Goal: Information Seeking & Learning: Understand process/instructions

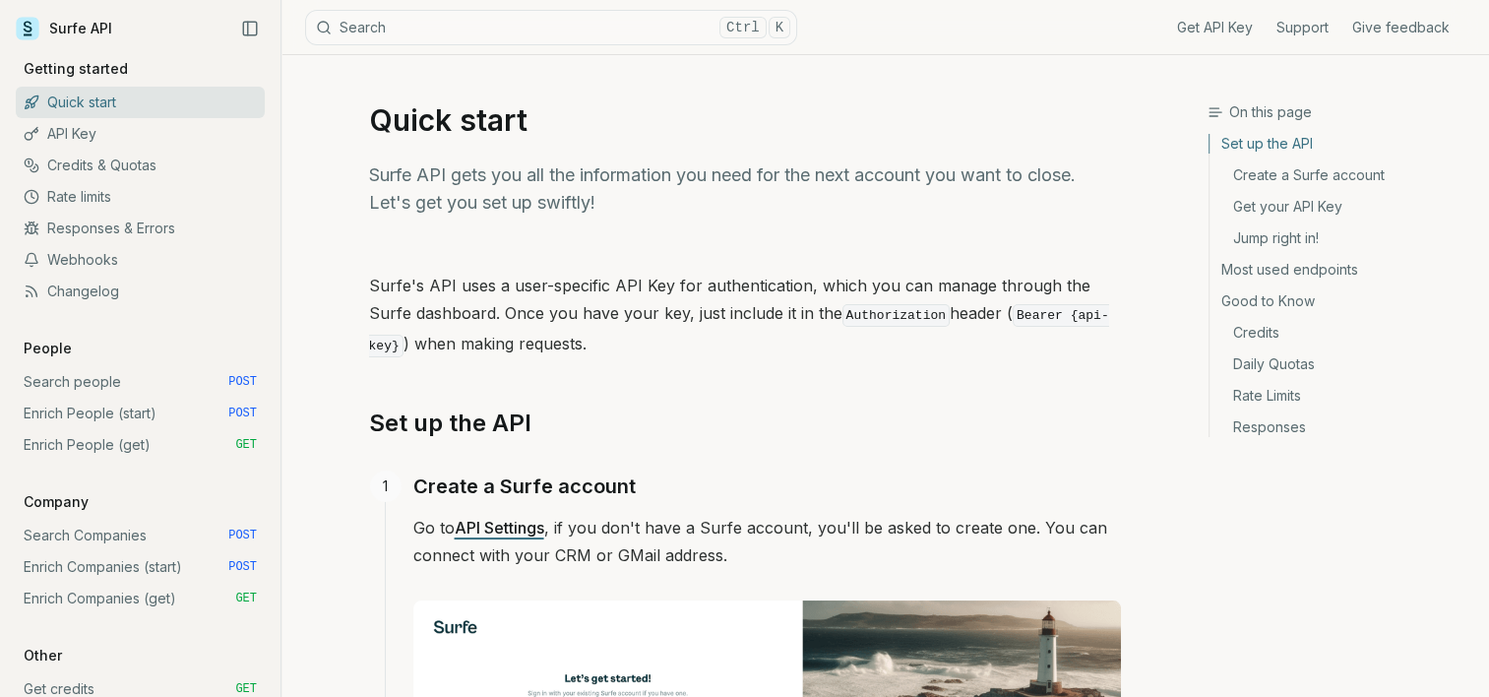
click at [508, 528] on link "API Settings" at bounding box center [500, 528] width 90 height 20
click at [87, 159] on link "Credits & Quotas" at bounding box center [140, 165] width 249 height 31
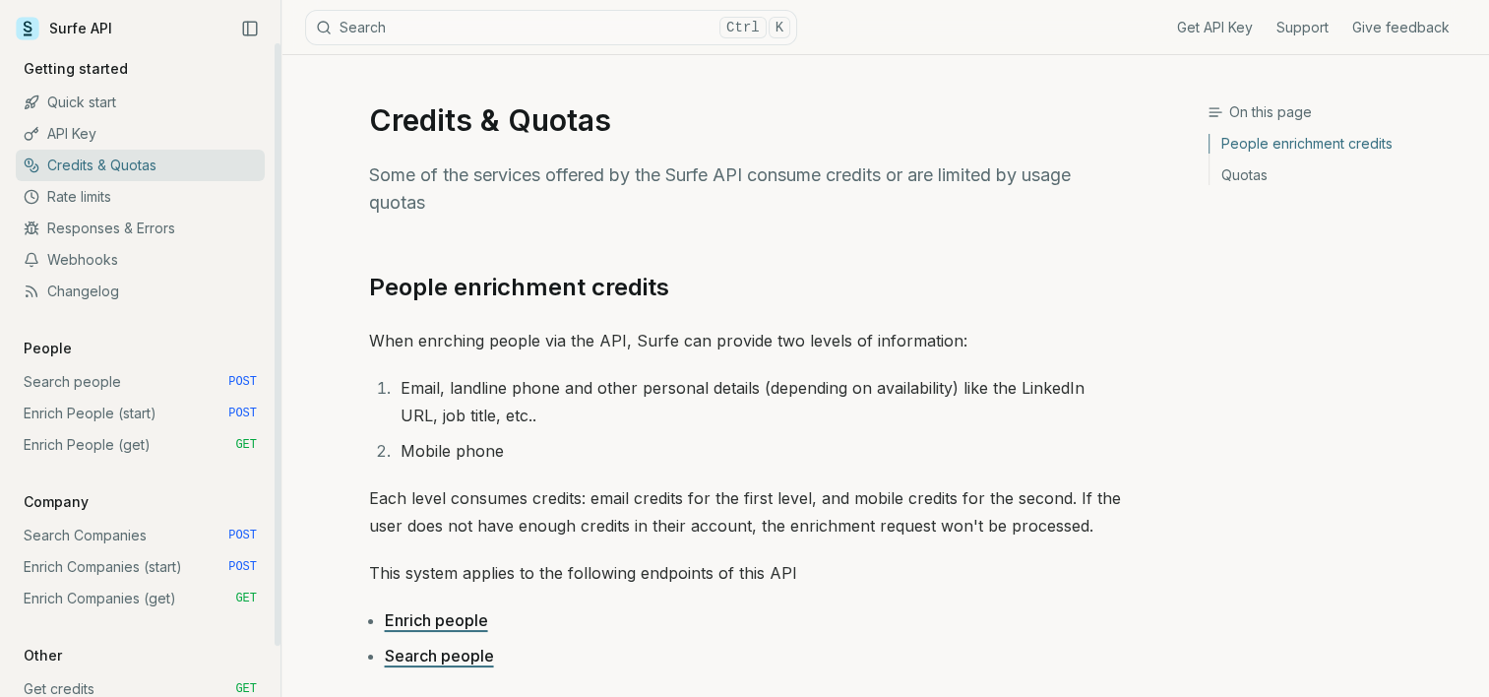
click at [94, 123] on link "API Key" at bounding box center [140, 133] width 249 height 31
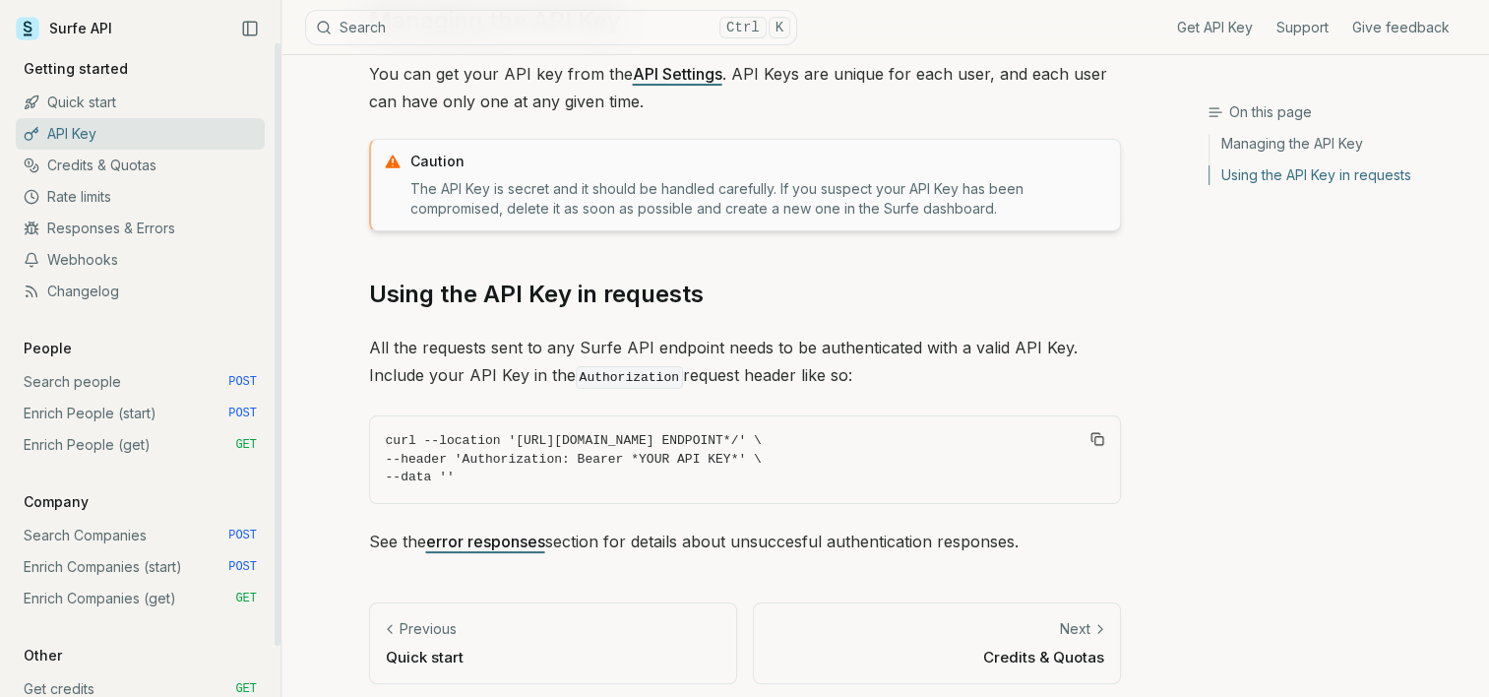
scroll to position [274, 0]
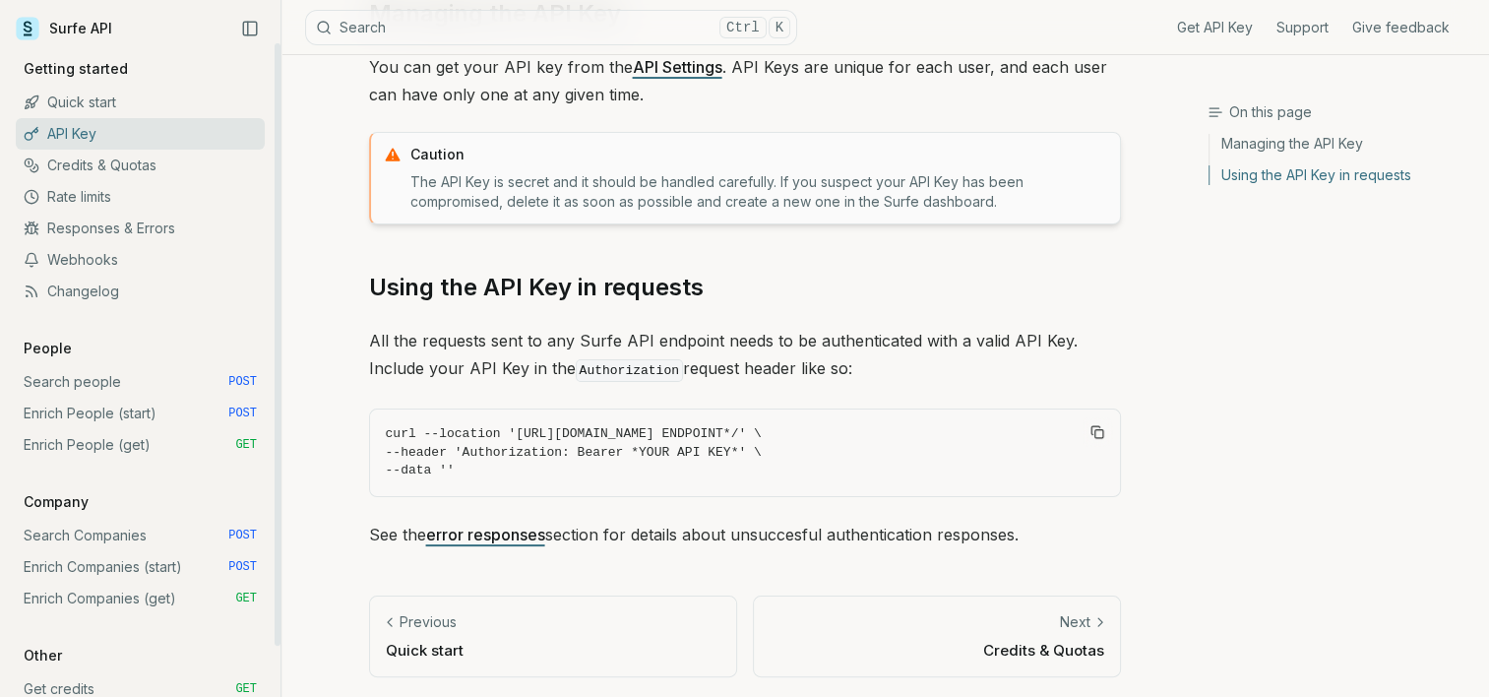
click at [75, 193] on link "Rate limits" at bounding box center [140, 196] width 249 height 31
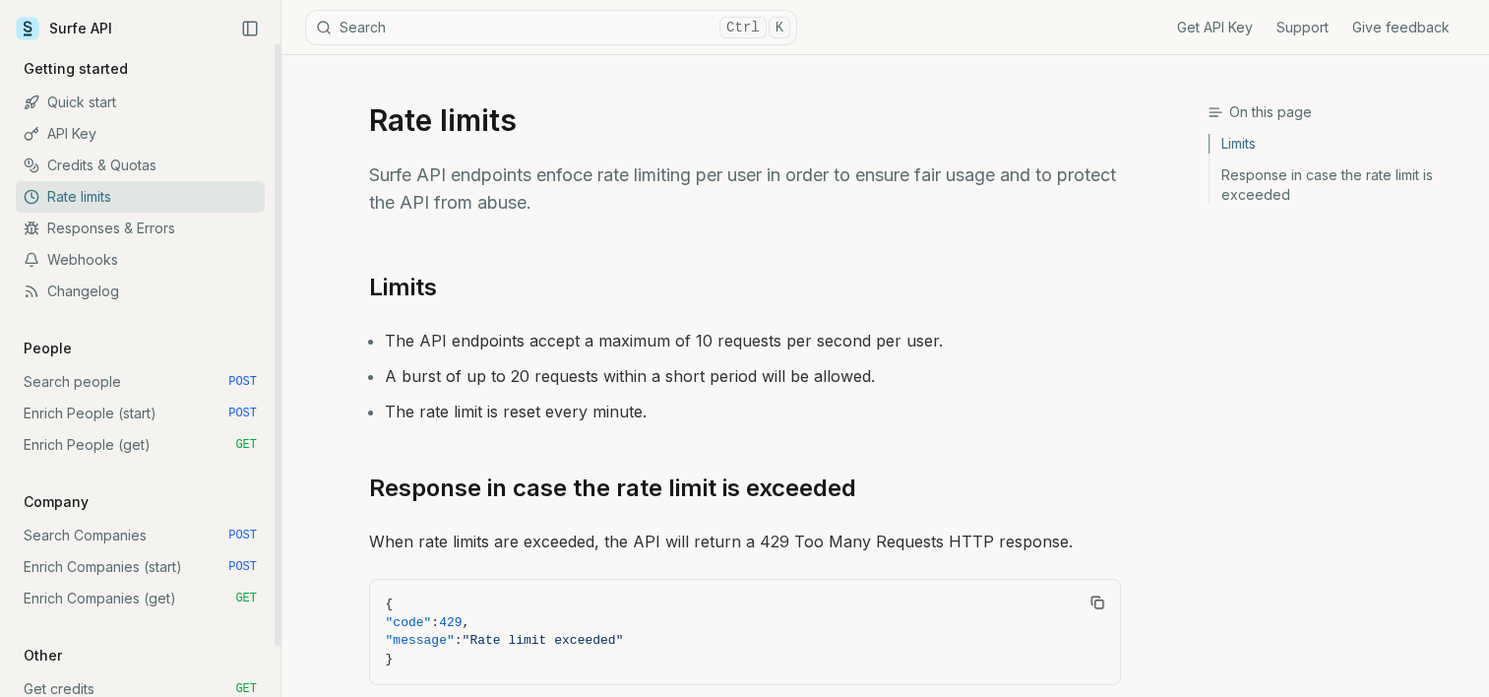
click at [79, 122] on link "API Key" at bounding box center [140, 133] width 249 height 31
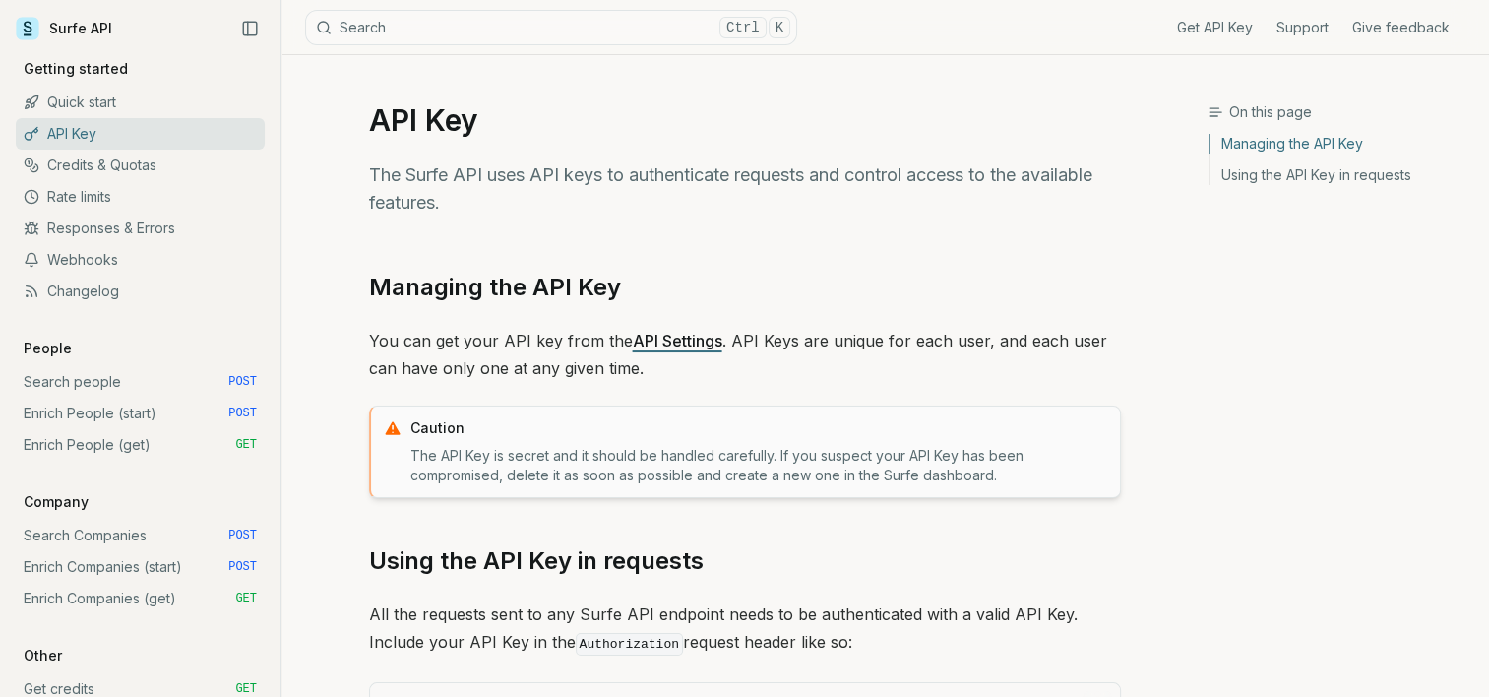
click at [573, 330] on p "You can get your API key from the API Settings . API Keys are unique for each u…" at bounding box center [745, 354] width 752 height 55
click at [658, 324] on div "Managing the API Key You can get your API key from the API Settings . API Keys …" at bounding box center [745, 547] width 752 height 550
click at [658, 332] on link "API Settings" at bounding box center [678, 341] width 90 height 20
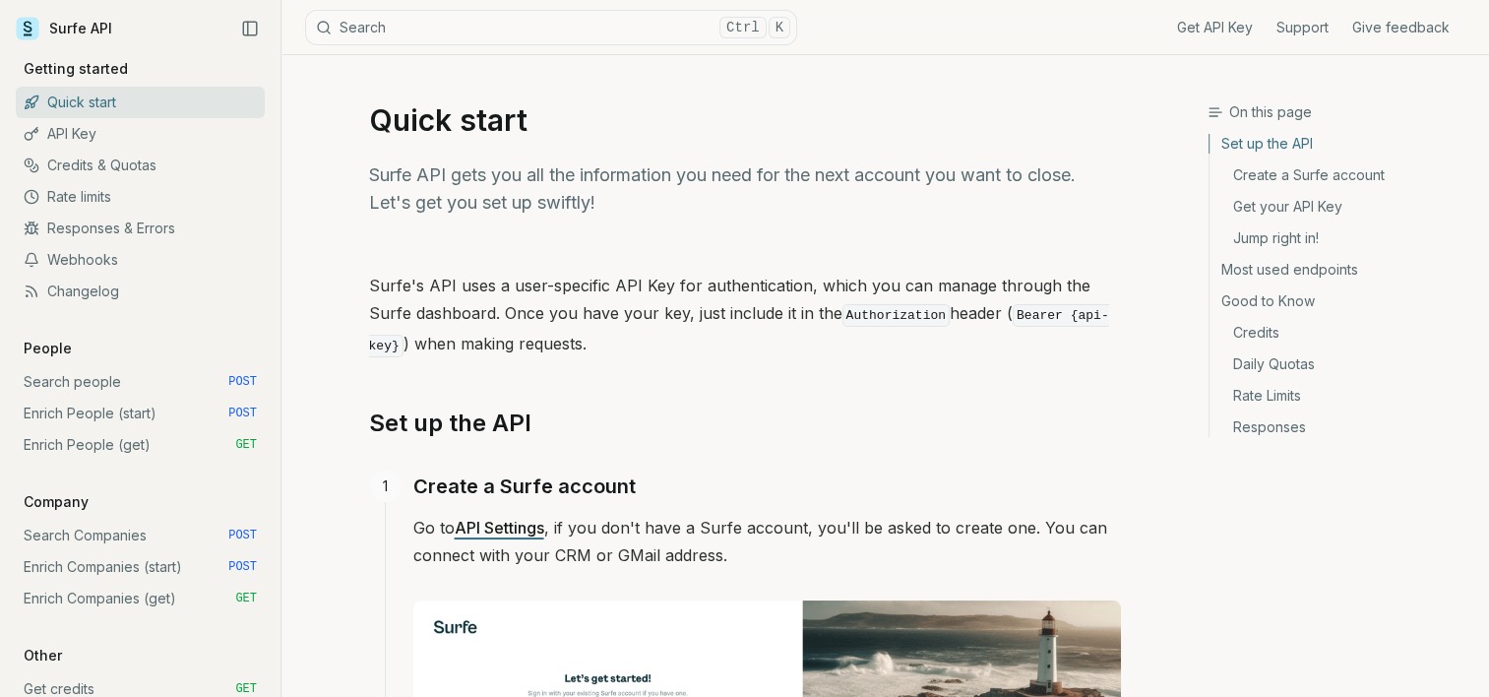
click at [1268, 362] on link "Daily Quotas" at bounding box center [1342, 363] width 264 height 31
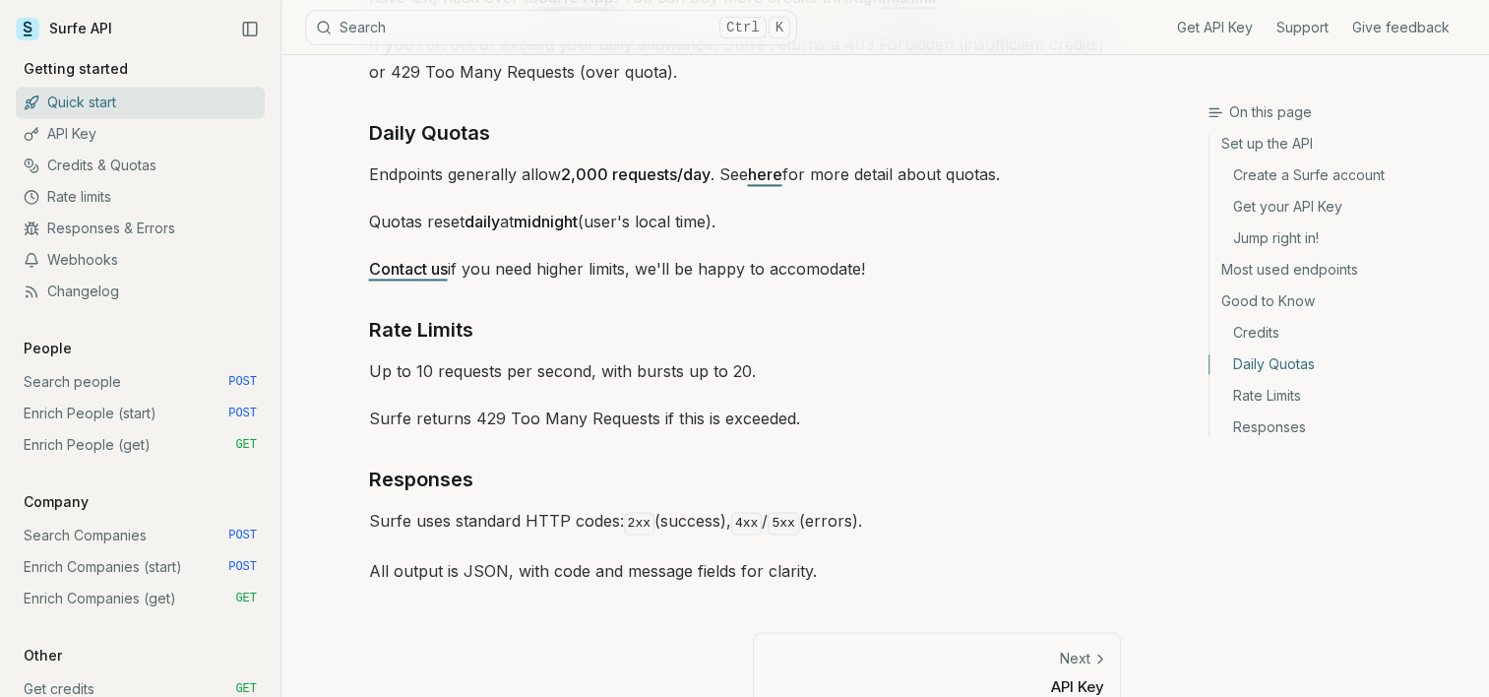
click at [1266, 341] on link "Credits" at bounding box center [1342, 332] width 264 height 31
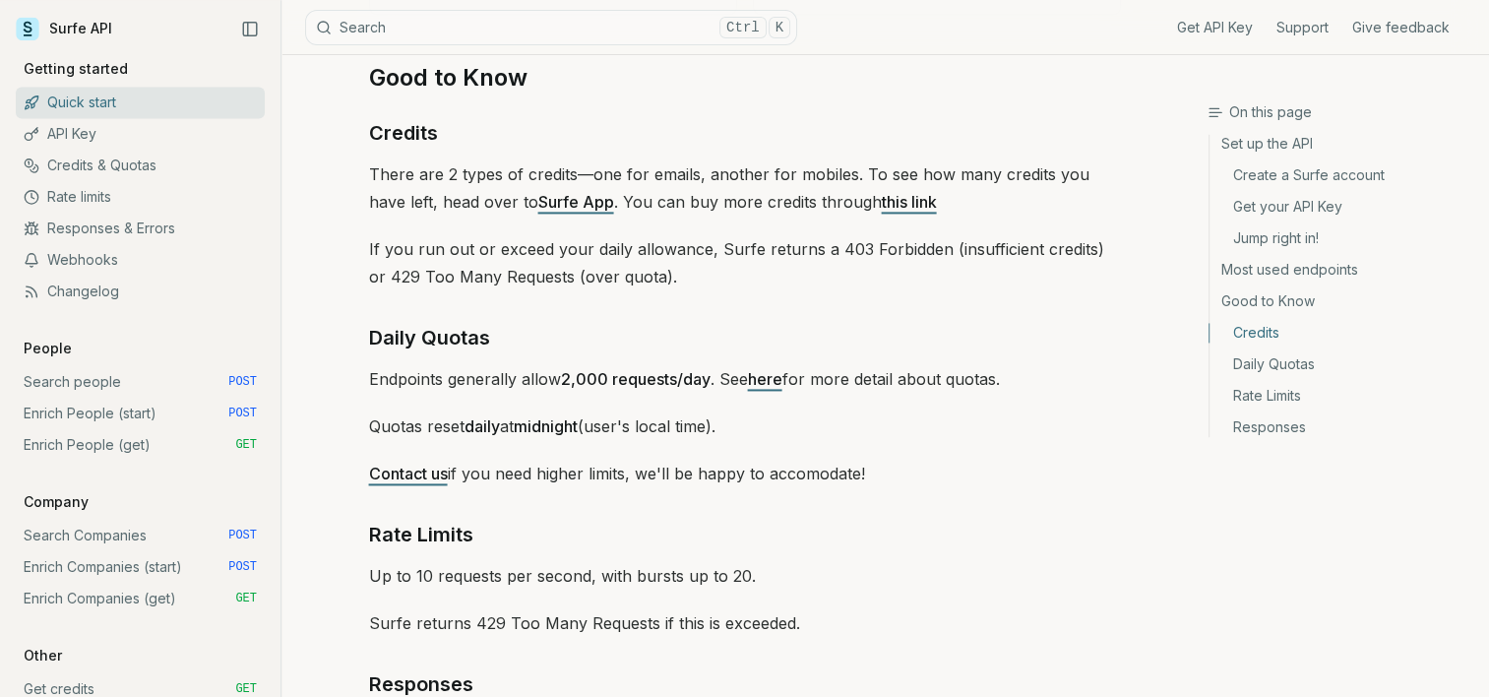
click at [538, 198] on link "Surfe App" at bounding box center [576, 202] width 76 height 20
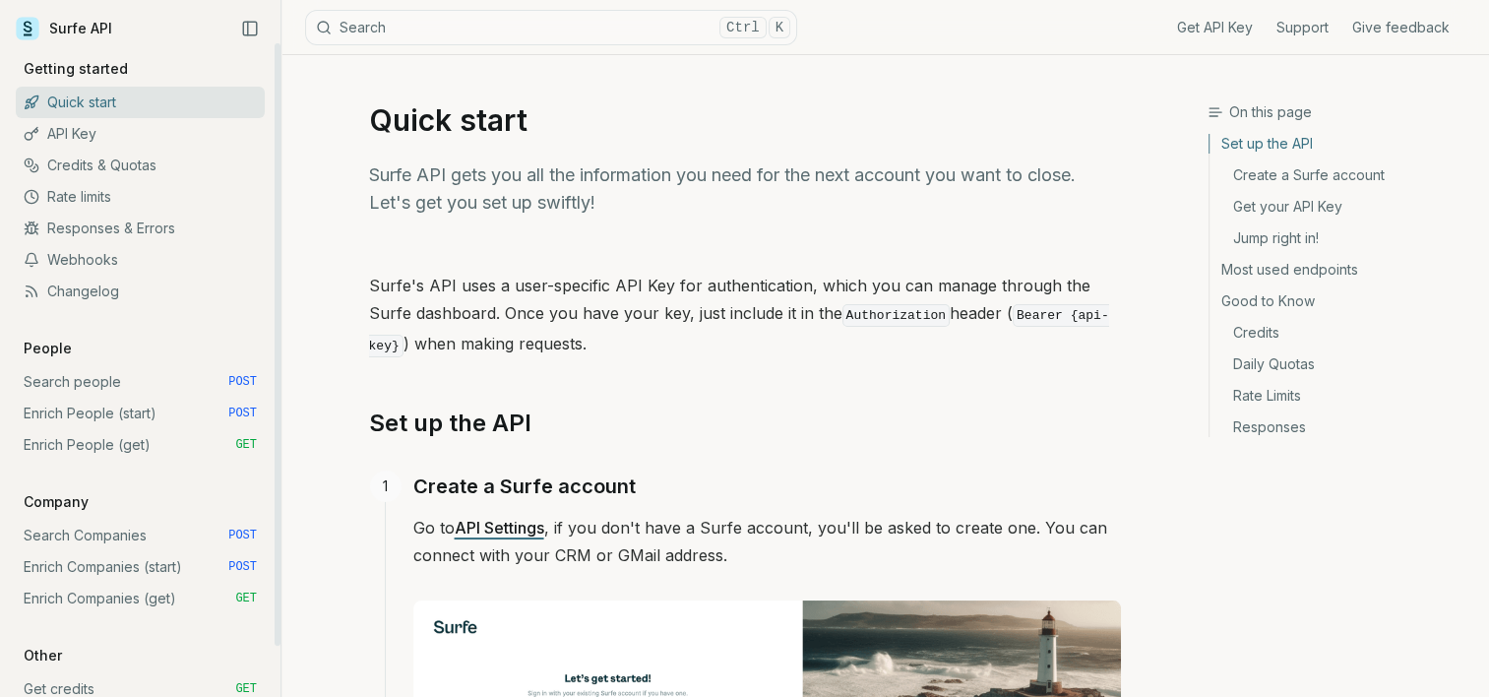
scroll to position [55, 0]
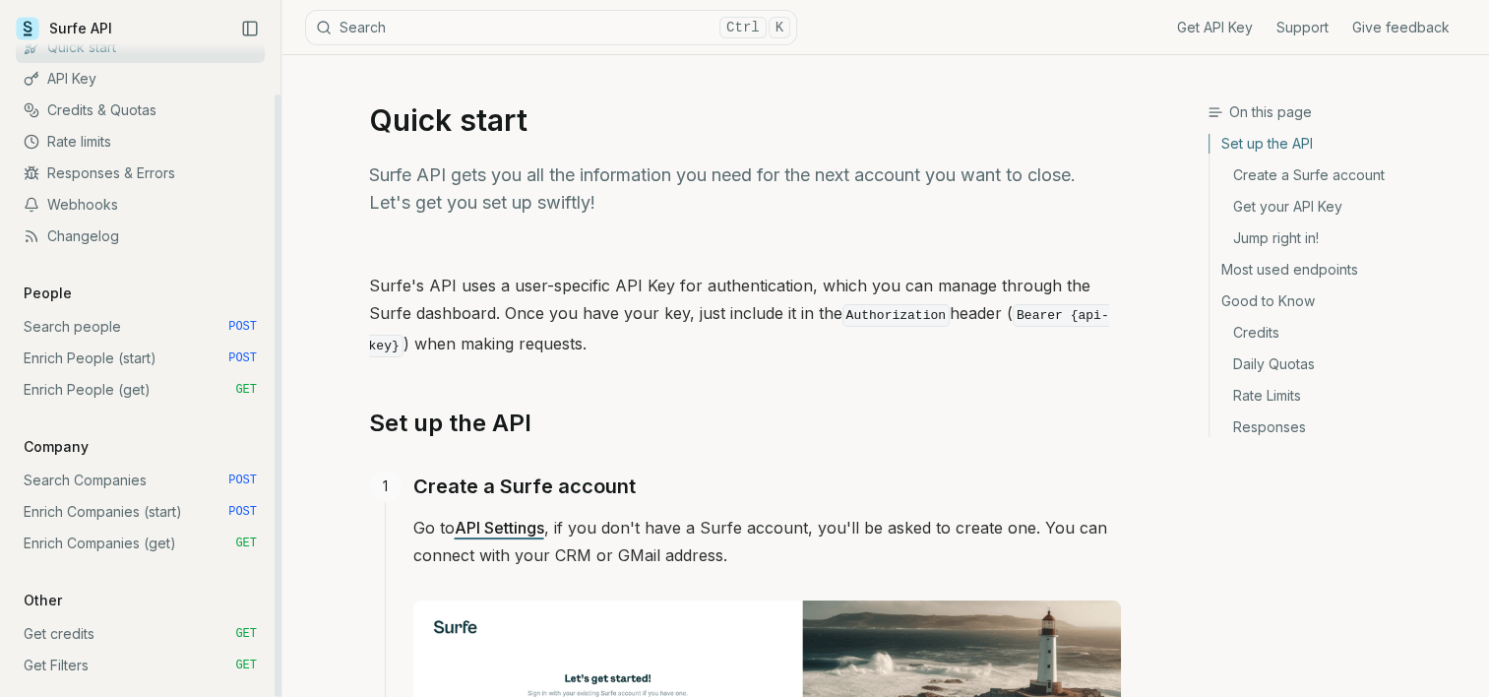
click at [123, 476] on link "Search Companies POST" at bounding box center [140, 480] width 249 height 31
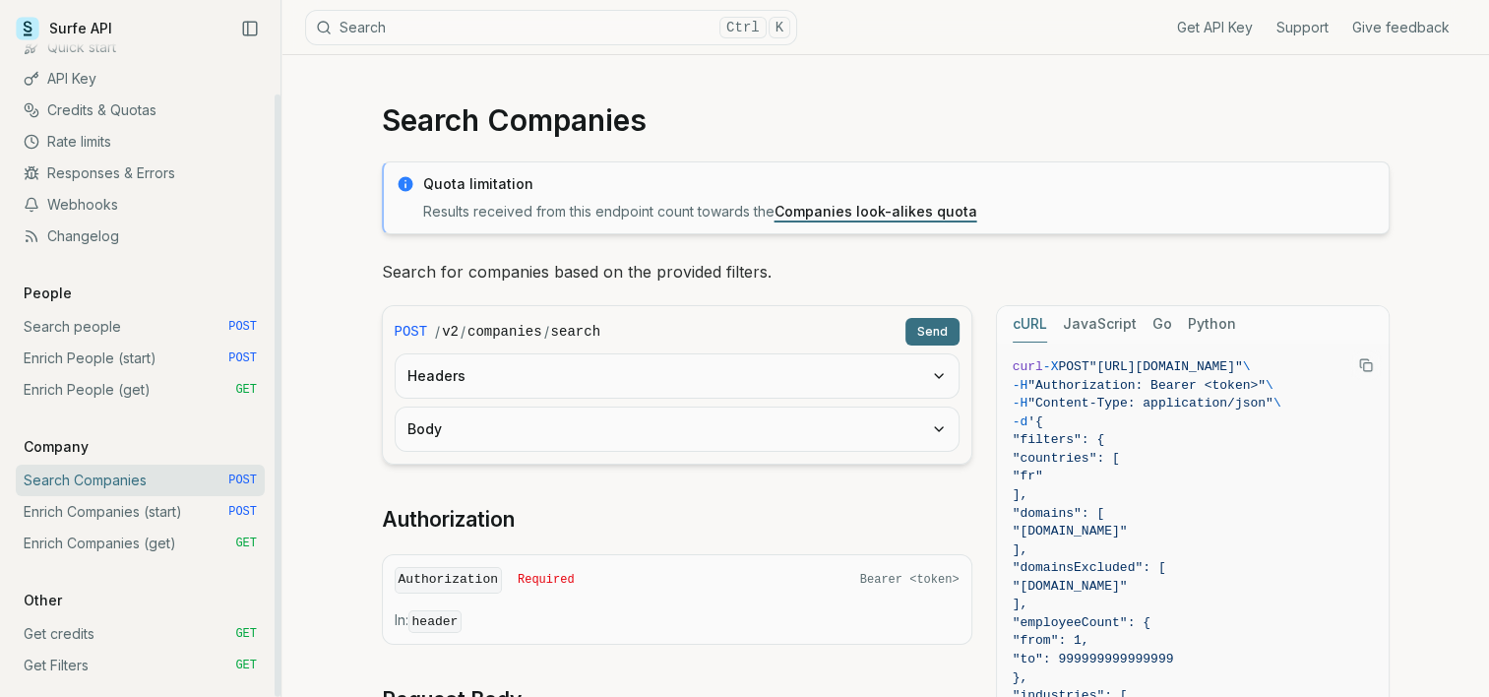
click at [110, 538] on link "Enrich Companies (get) GET" at bounding box center [140, 543] width 249 height 31
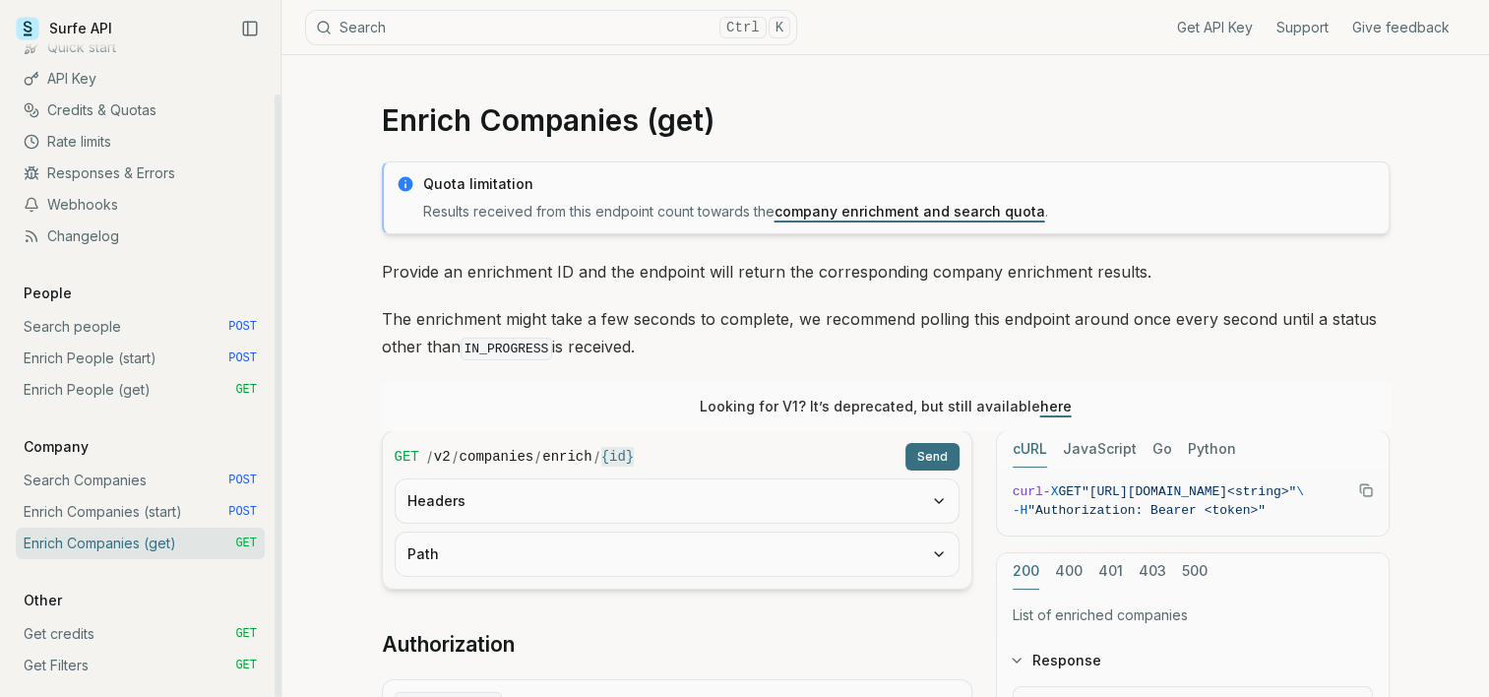
click at [161, 486] on link "Search Companies POST" at bounding box center [140, 480] width 249 height 31
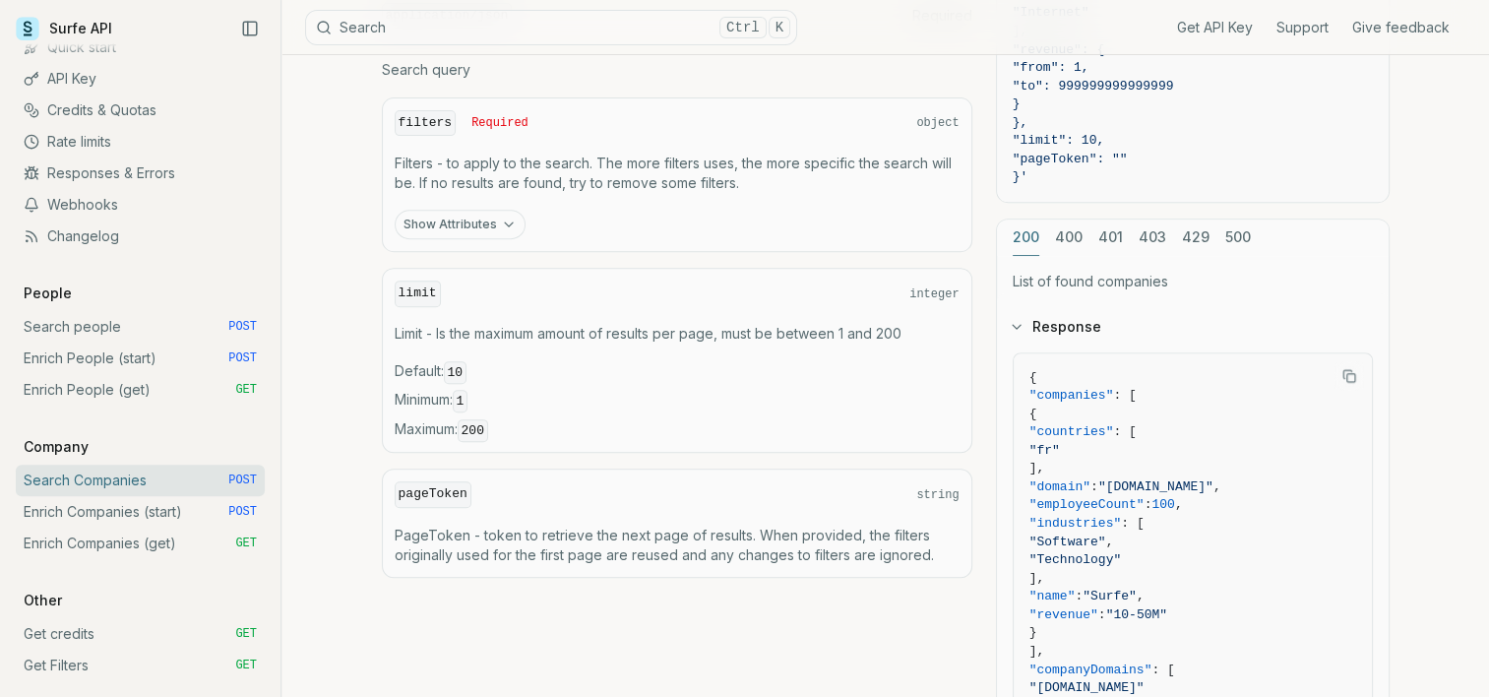
scroll to position [708, 0]
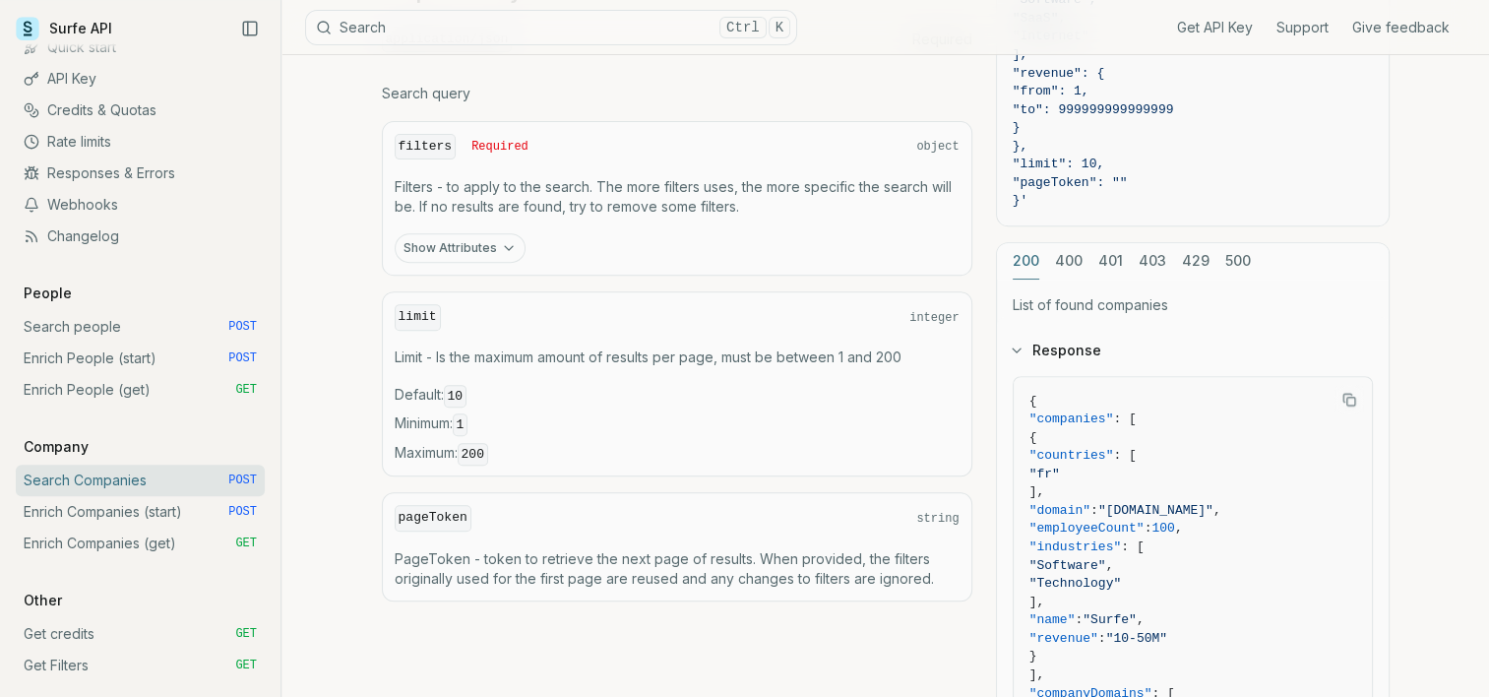
click at [944, 150] on div "filters Required object" at bounding box center [677, 147] width 565 height 27
click at [735, 185] on p "Filters - to apply to the search. The more filters uses, the more specific the …" at bounding box center [677, 196] width 565 height 39
drag, startPoint x: 735, startPoint y: 185, endPoint x: 484, endPoint y: 256, distance: 260.8
click at [484, 256] on button "Show Attributes" at bounding box center [460, 248] width 131 height 30
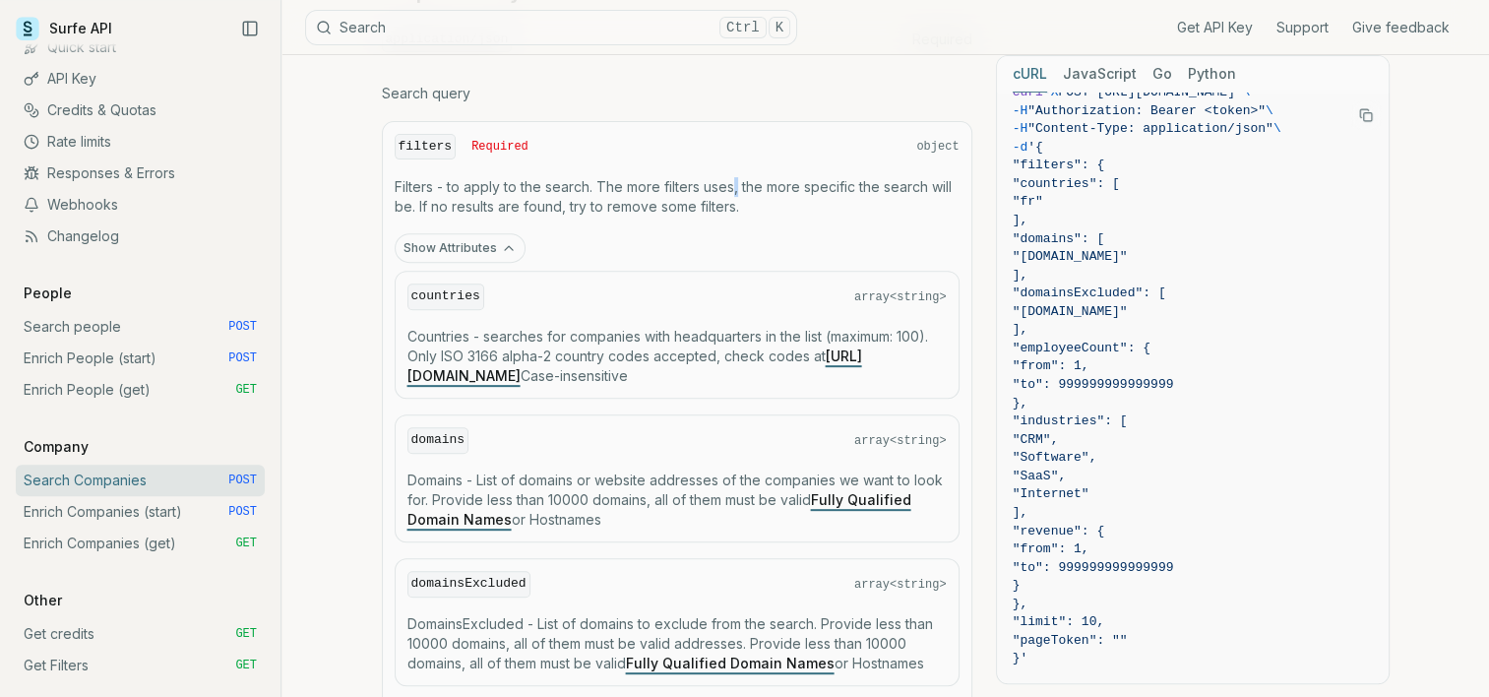
click at [484, 240] on button "Show Attributes" at bounding box center [460, 248] width 131 height 30
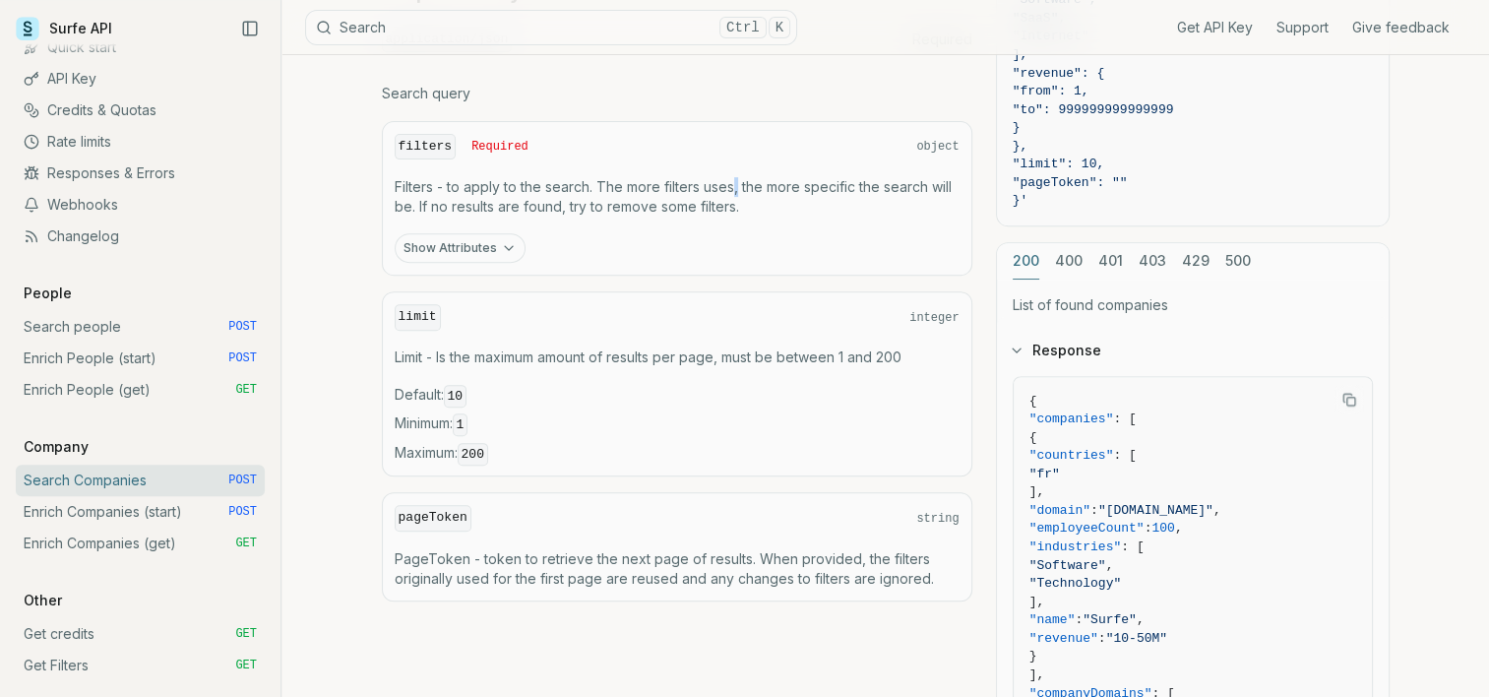
click at [484, 242] on button "Show Attributes" at bounding box center [460, 248] width 131 height 30
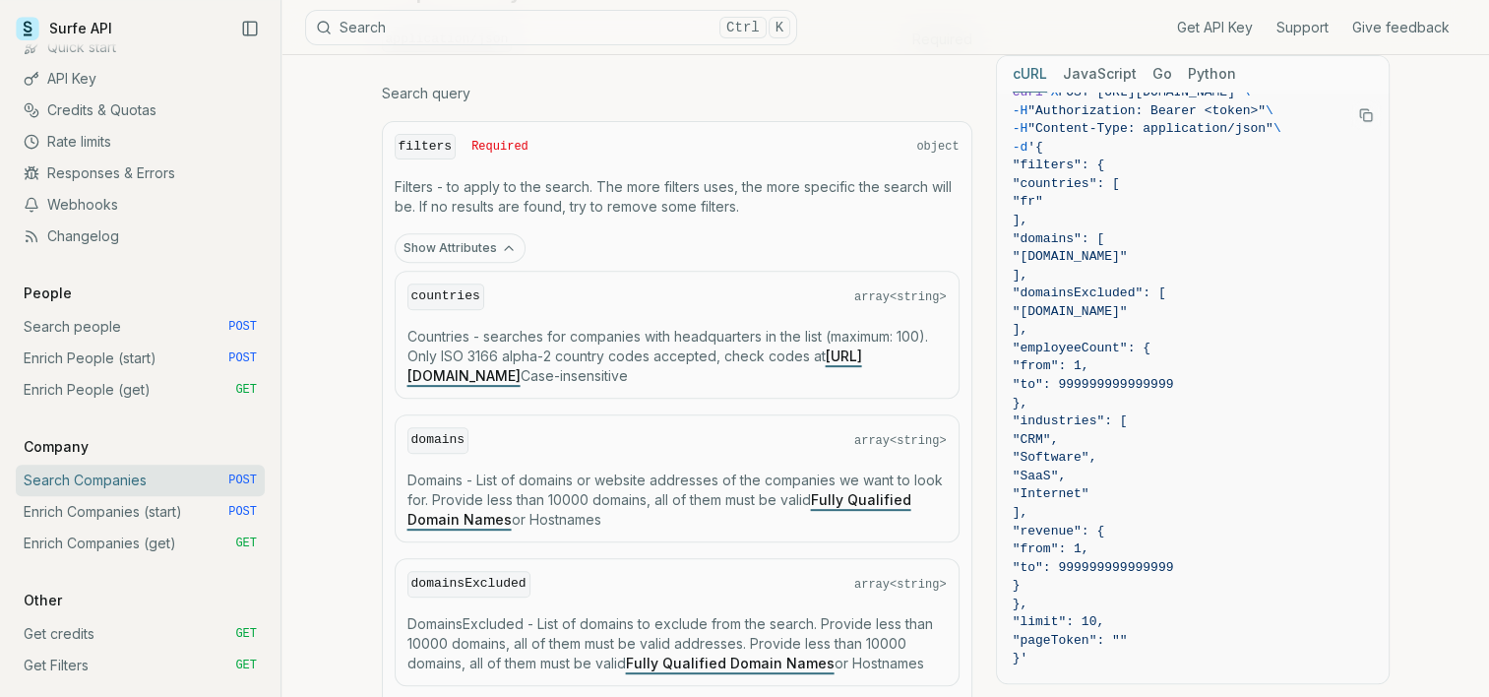
drag, startPoint x: 484, startPoint y: 242, endPoint x: 644, endPoint y: 323, distance: 178.7
click at [644, 327] on p "Countries - searches for companies with headquarters in the list (maximum: 100)…" at bounding box center [676, 356] width 539 height 59
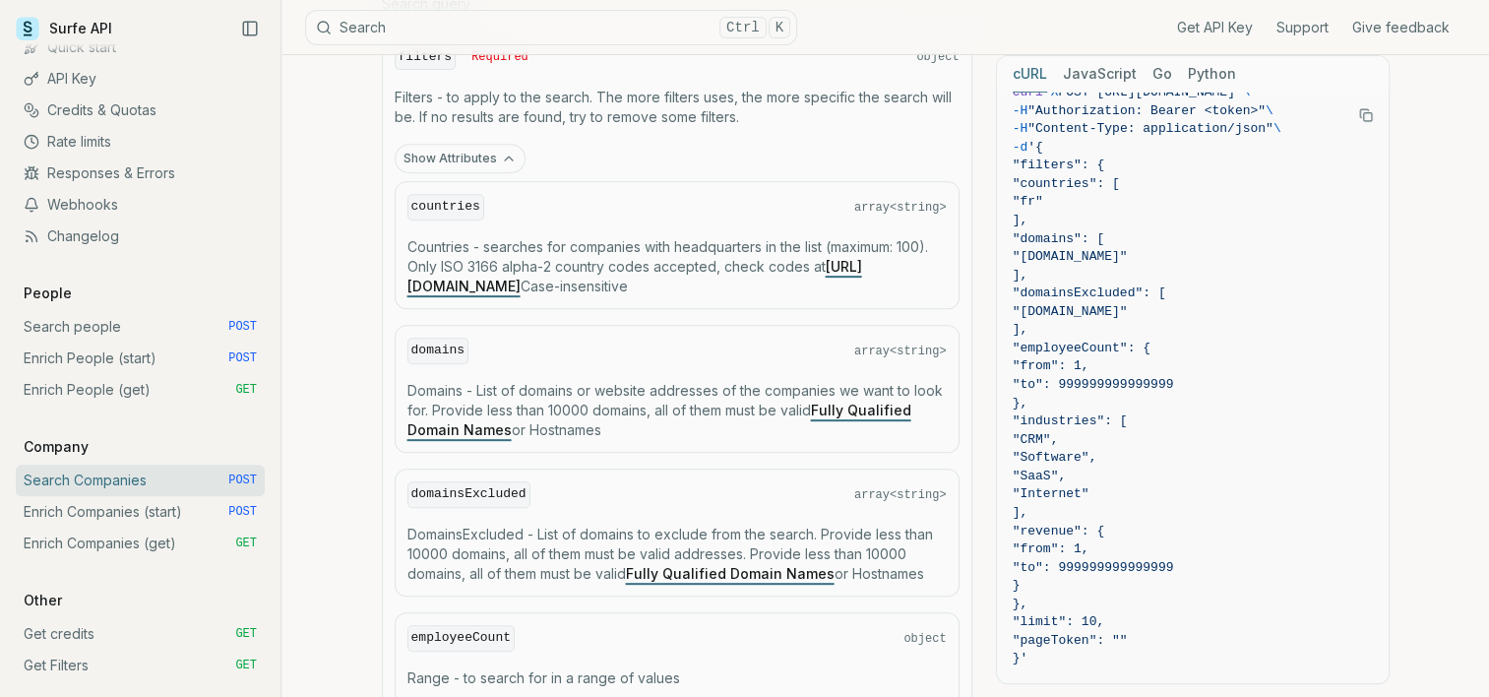
scroll to position [688, 0]
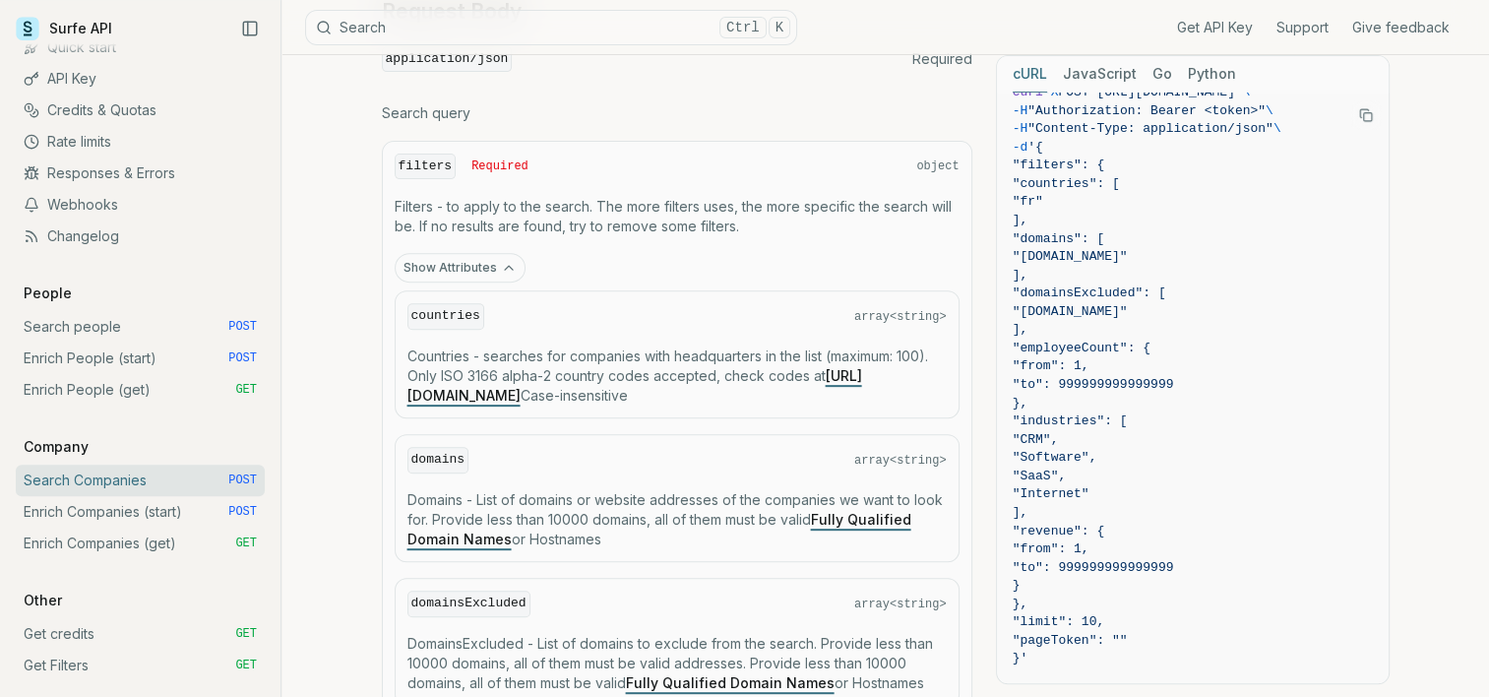
click at [501, 268] on icon "button" at bounding box center [509, 268] width 16 height 16
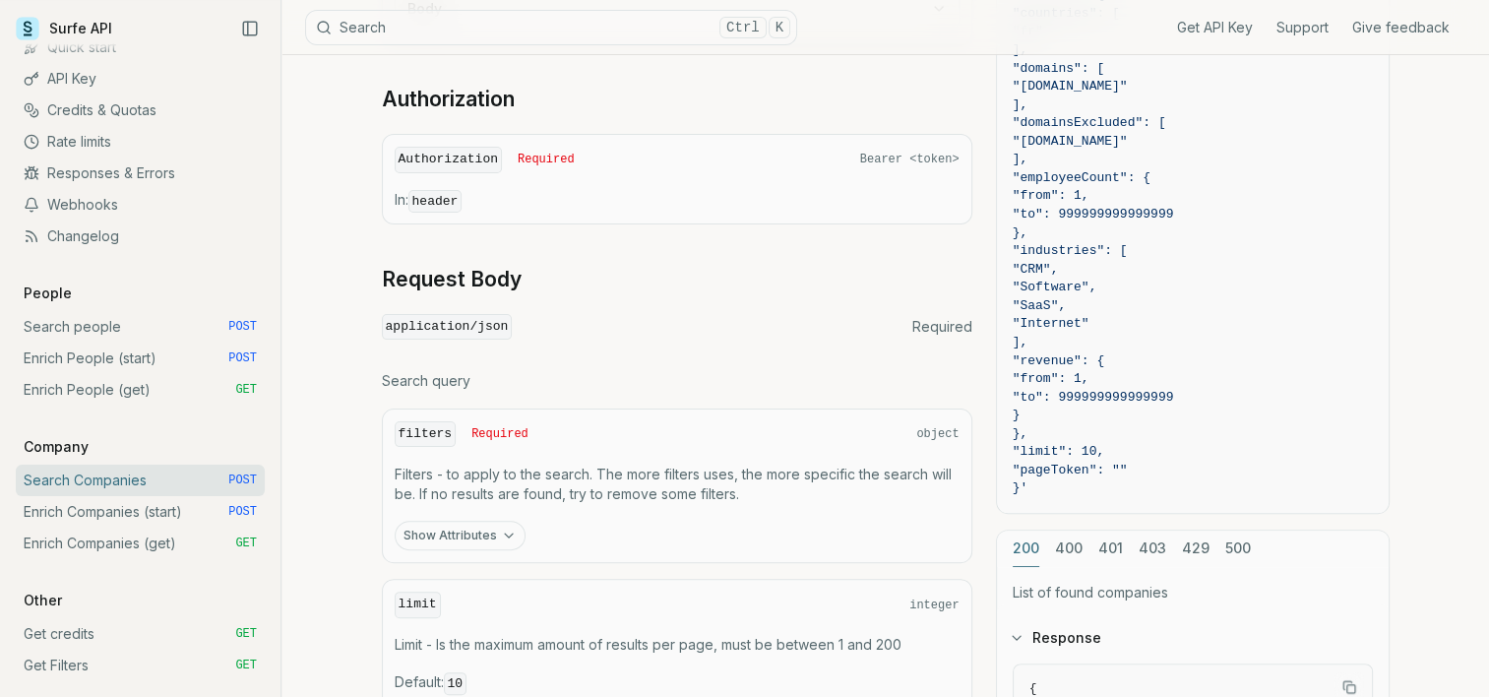
scroll to position [419, 0]
click at [433, 534] on button "Show Attributes" at bounding box center [460, 537] width 131 height 30
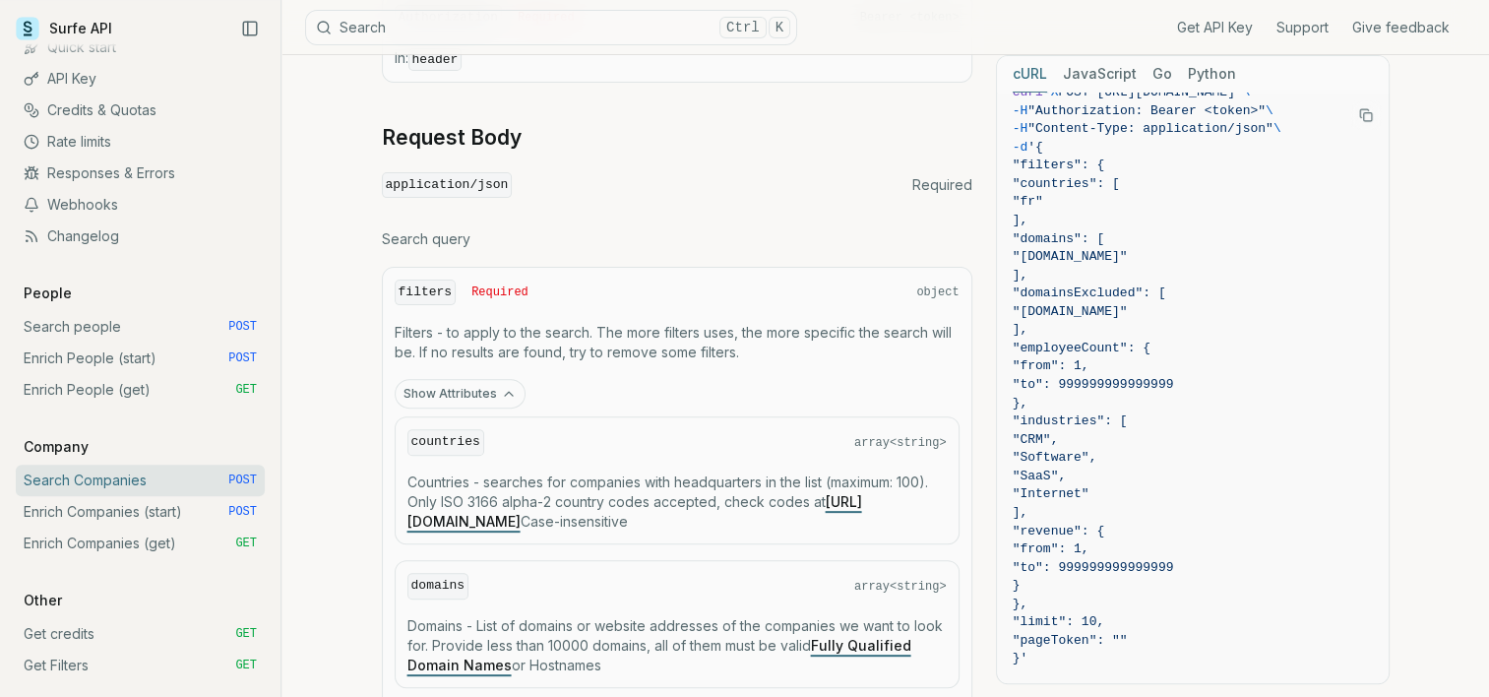
scroll to position [570, 0]
